Goal: Go to known website: Go to known website

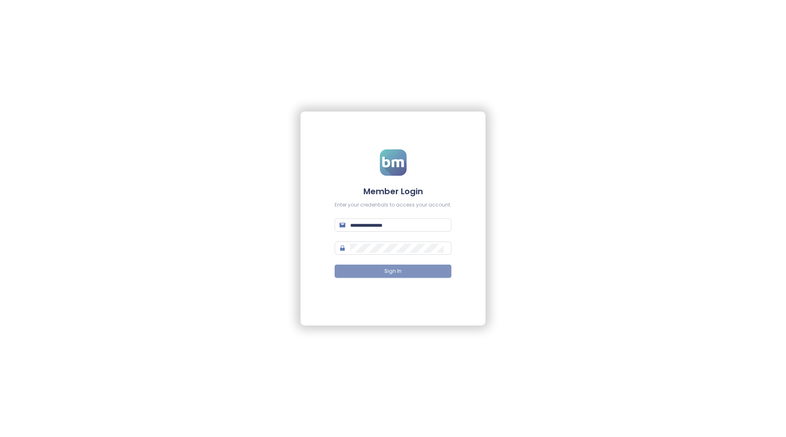
type input "**********"
click at [413, 271] on button "Sign In" at bounding box center [393, 270] width 117 height 13
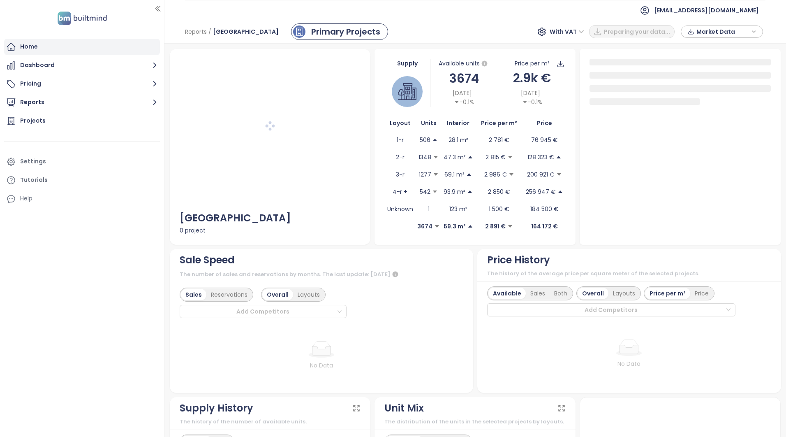
click at [35, 45] on div "Home" at bounding box center [29, 47] width 18 height 10
